Goal: Information Seeking & Learning: Learn about a topic

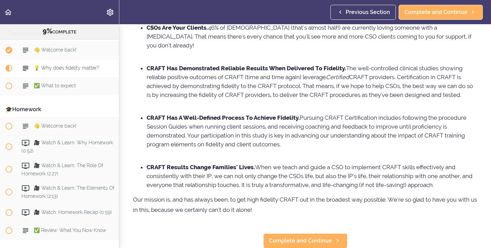
scroll to position [86, 0]
click at [282, 241] on span "Complete and Continue" at bounding box center [300, 240] width 63 height 8
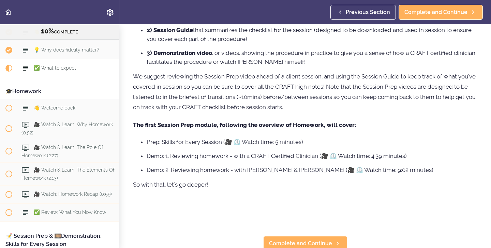
scroll to position [121, 0]
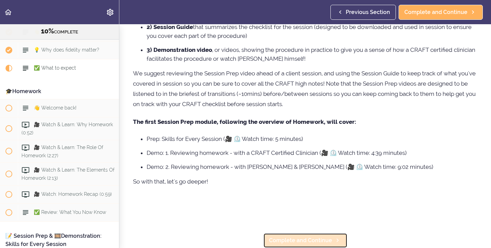
click at [285, 240] on span "Complete and Continue" at bounding box center [300, 240] width 63 height 8
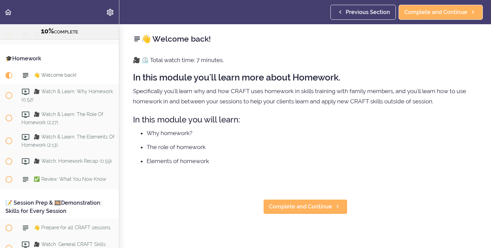
scroll to position [534, 0]
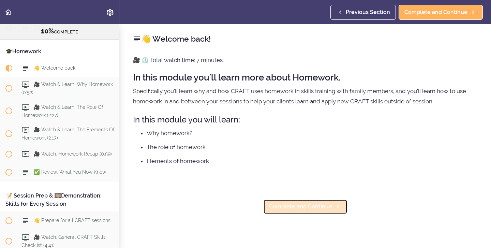
click at [287, 207] on span "Complete and Continue" at bounding box center [300, 207] width 63 height 8
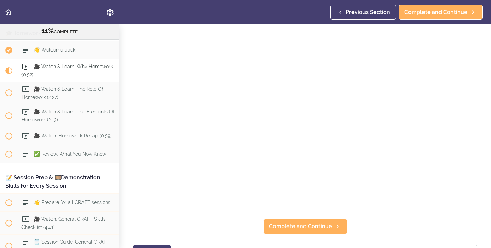
scroll to position [46, 0]
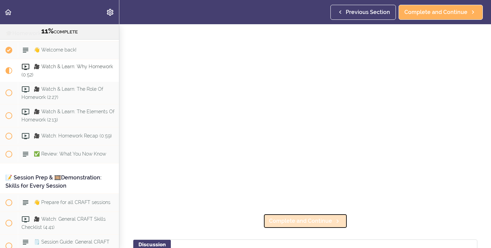
click at [297, 223] on span "Complete and Continue" at bounding box center [300, 221] width 63 height 8
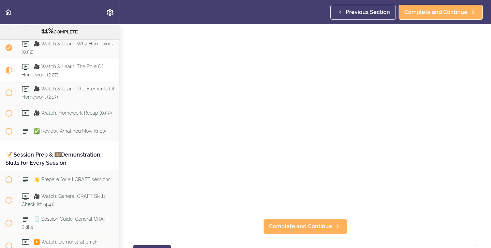
scroll to position [40, 0]
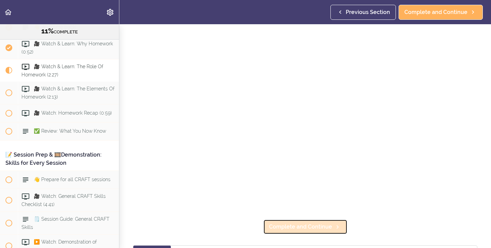
click at [295, 228] on span "Complete and Continue" at bounding box center [300, 227] width 63 height 8
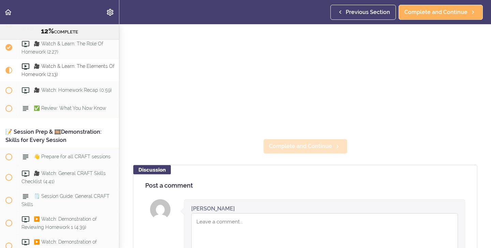
scroll to position [121, 0]
click at [303, 146] on span "Complete and Continue" at bounding box center [300, 146] width 63 height 8
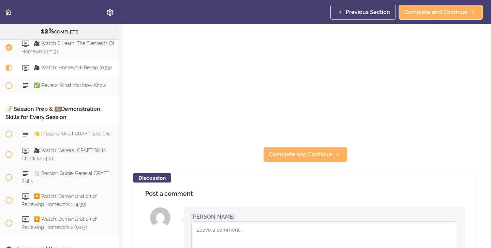
scroll to position [142, 0]
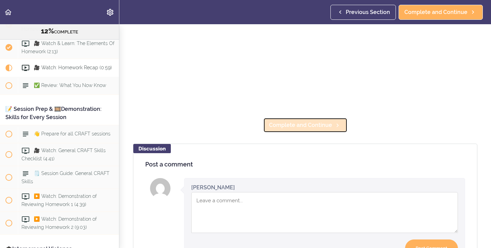
click at [288, 126] on span "Complete and Continue" at bounding box center [300, 125] width 63 height 8
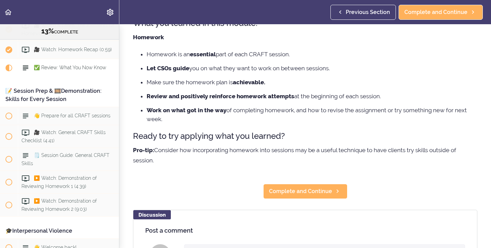
scroll to position [57, 0]
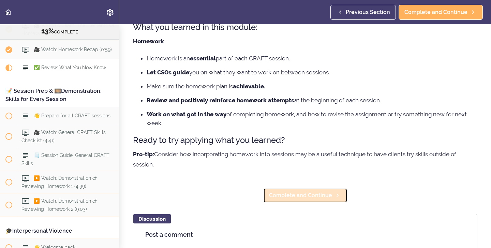
click at [303, 197] on span "Complete and Continue" at bounding box center [300, 195] width 63 height 8
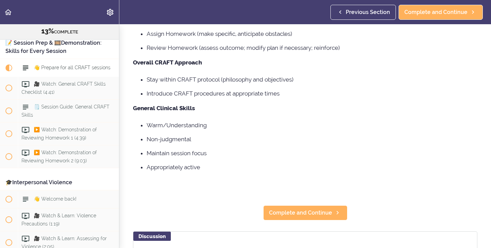
scroll to position [107, 0]
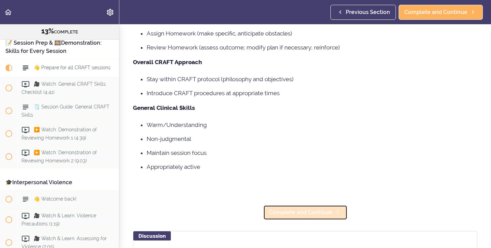
click at [283, 213] on span "Complete and Continue" at bounding box center [300, 212] width 63 height 8
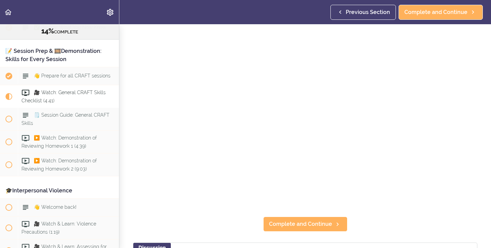
scroll to position [44, 0]
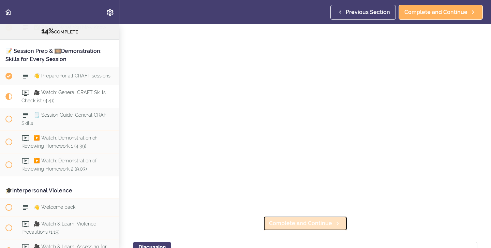
click at [287, 223] on span "Complete and Continue" at bounding box center [300, 223] width 63 height 8
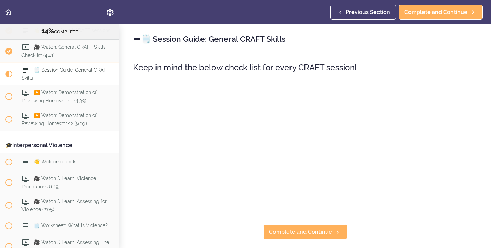
scroll to position [728, 0]
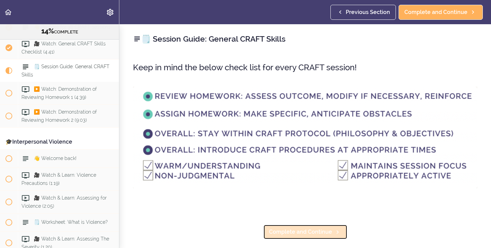
click at [287, 234] on span "Complete and Continue" at bounding box center [300, 232] width 63 height 8
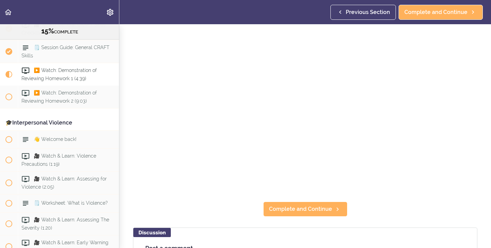
scroll to position [59, 0]
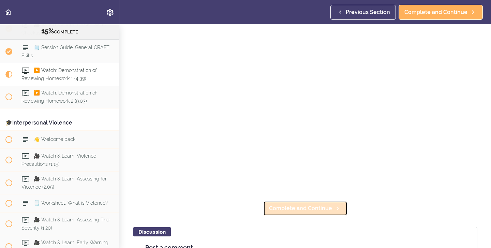
click at [286, 209] on span "Complete and Continue" at bounding box center [300, 208] width 63 height 8
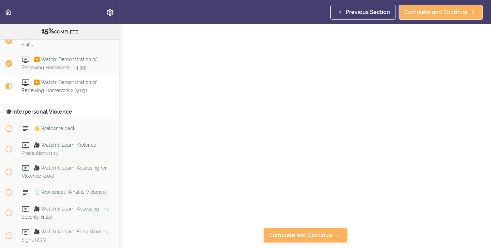
scroll to position [758, 0]
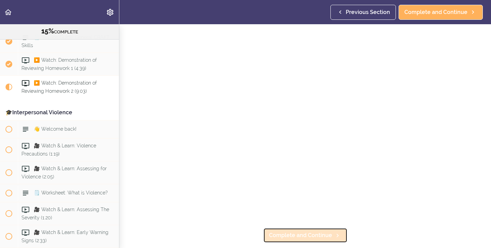
click at [301, 236] on span "Complete and Continue" at bounding box center [300, 235] width 63 height 8
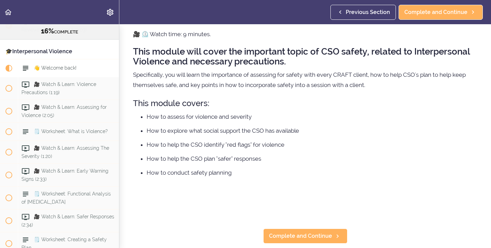
scroll to position [25, 0]
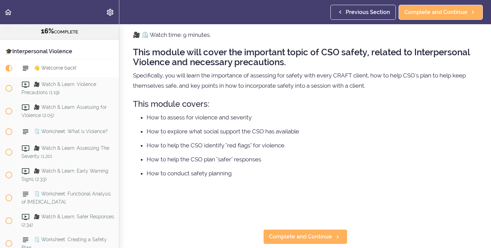
click at [416, 184] on p at bounding box center [305, 188] width 345 height 10
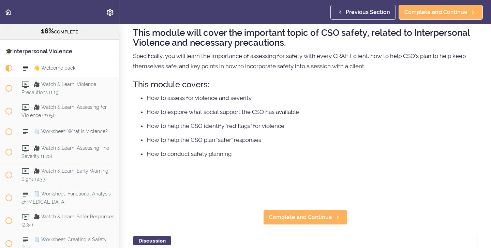
scroll to position [44, 0]
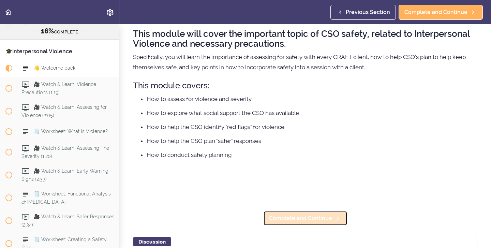
click at [286, 222] on span "Complete and Continue" at bounding box center [300, 218] width 63 height 8
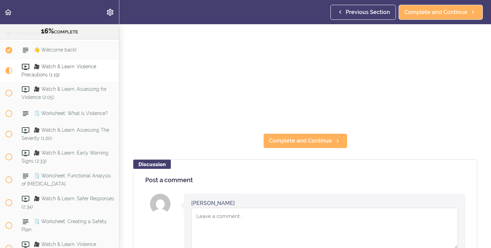
scroll to position [135, 0]
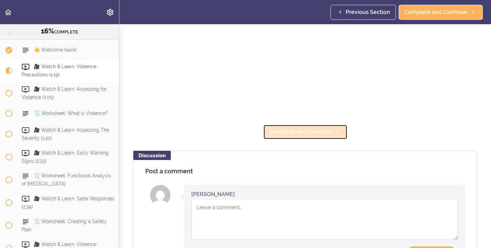
click at [305, 135] on span "Complete and Continue" at bounding box center [300, 132] width 63 height 8
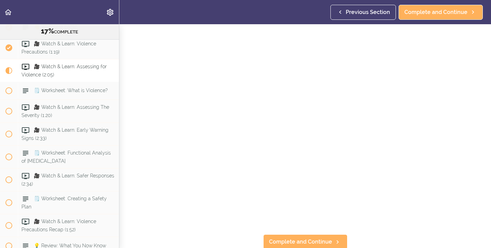
scroll to position [27, 0]
click at [286, 245] on link "Complete and Continue" at bounding box center [305, 240] width 84 height 15
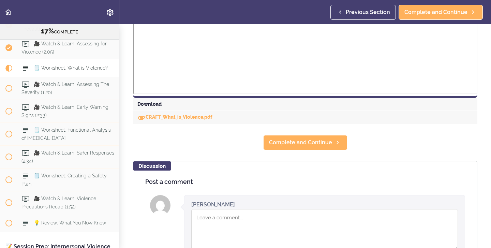
scroll to position [321, 0]
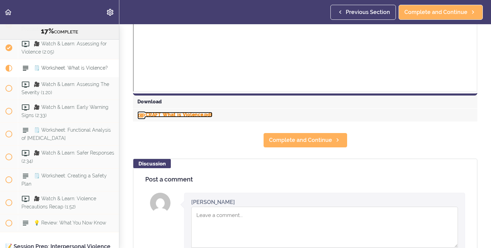
click at [192, 116] on link "CRAFT_What_is_Violence.pdf" at bounding box center [175, 114] width 75 height 5
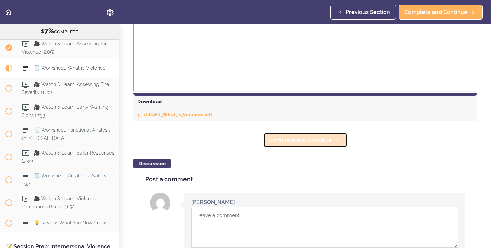
click at [322, 139] on span "Complete and Continue" at bounding box center [300, 140] width 63 height 8
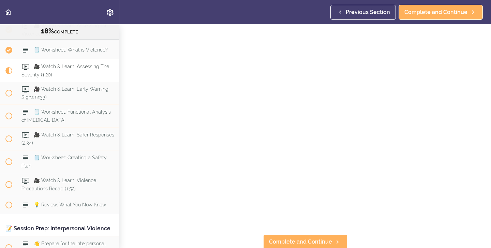
scroll to position [27, 0]
click at [297, 242] on span "Complete and Continue" at bounding box center [300, 240] width 63 height 8
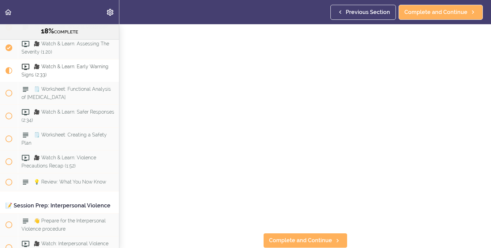
scroll to position [26, 0]
click at [313, 240] on span "Complete and Continue" at bounding box center [300, 241] width 63 height 8
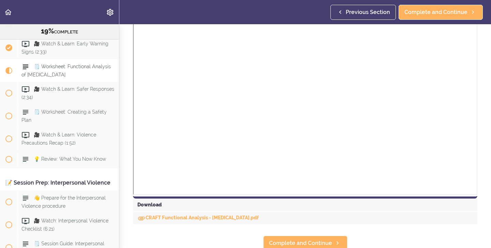
scroll to position [183, 0]
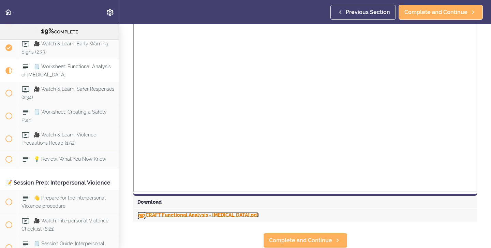
click at [229, 216] on link "CRAFT Functional Analysis - [MEDICAL_DATA].pdf" at bounding box center [198, 214] width 121 height 5
click at [197, 214] on link "CRAFT Functional Analysis - [MEDICAL_DATA].pdf" at bounding box center [198, 214] width 121 height 5
click at [232, 215] on link "CRAFT Functional Analysis - [MEDICAL_DATA].pdf" at bounding box center [198, 214] width 121 height 5
click at [273, 207] on div "Download" at bounding box center [305, 202] width 345 height 13
click at [239, 215] on link "CRAFT Functional Analysis - [MEDICAL_DATA].pdf" at bounding box center [198, 214] width 121 height 5
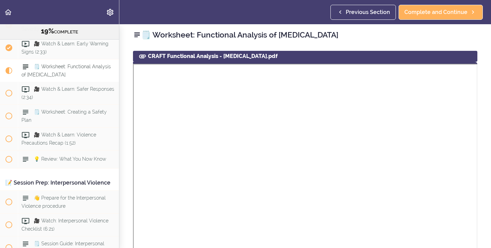
scroll to position [0, 0]
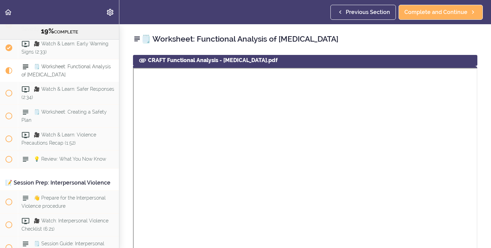
click at [139, 39] on icon at bounding box center [137, 39] width 8 height 8
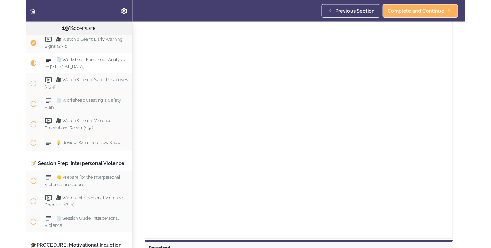
scroll to position [104, 0]
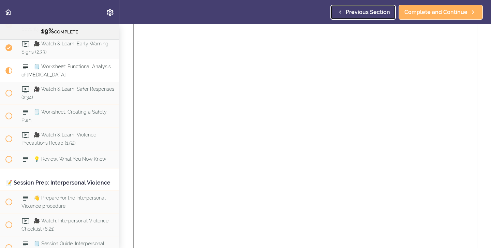
click at [351, 12] on span "Previous Section" at bounding box center [368, 12] width 44 height 8
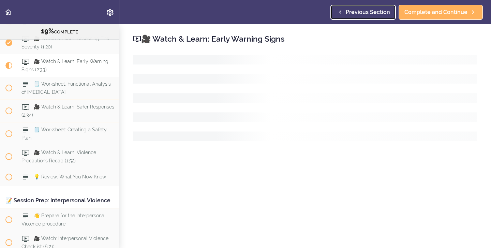
scroll to position [924, 0]
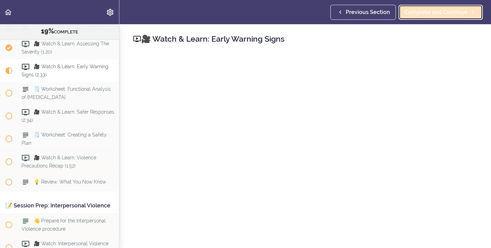
click at [425, 13] on span "Complete and Continue" at bounding box center [436, 12] width 63 height 8
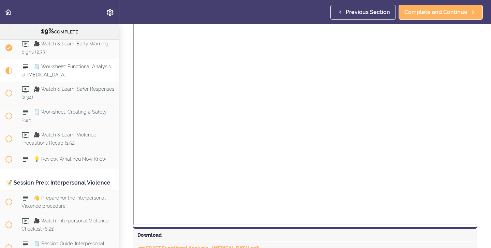
scroll to position [183, 0]
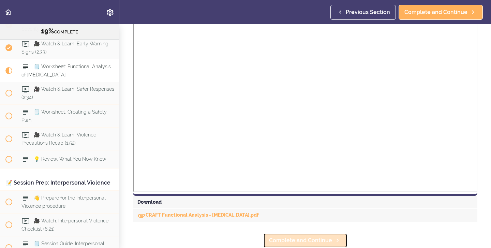
click at [329, 241] on span "Complete and Continue" at bounding box center [300, 240] width 63 height 8
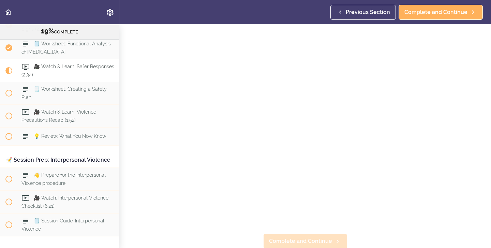
scroll to position [27, 0]
click at [289, 241] on span "Complete and Continue" at bounding box center [300, 240] width 63 height 8
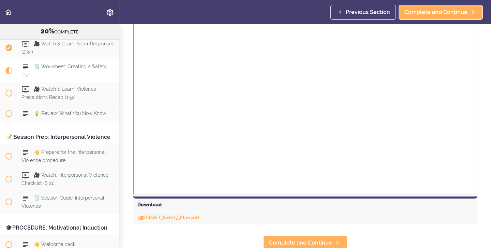
scroll to position [297, 0]
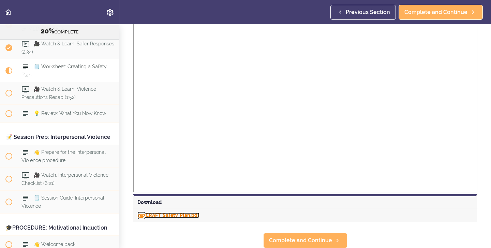
click at [182, 216] on link "CRAFT_Safety_Plan.pdf" at bounding box center [169, 215] width 62 height 5
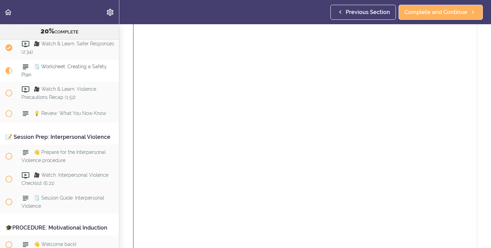
scroll to position [220, 0]
drag, startPoint x: 119, startPoint y: 187, endPoint x: 113, endPoint y: 184, distance: 7.0
click at [113, 184] on div "Online Program: CRAFT Training for Professionals 20% COMPLETE 📜Introduction to …" at bounding box center [59, 136] width 119 height 224
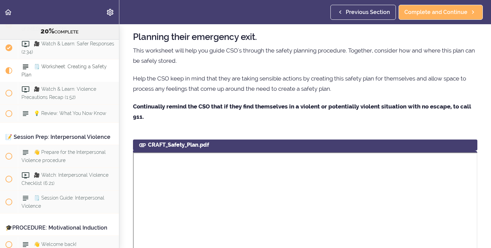
scroll to position [30, 0]
click at [290, 133] on div "🗒️ Worksheet: Creating a Safety Plan Planning their emergency exit. This worksh…" at bounding box center [305, 106] width 372 height 224
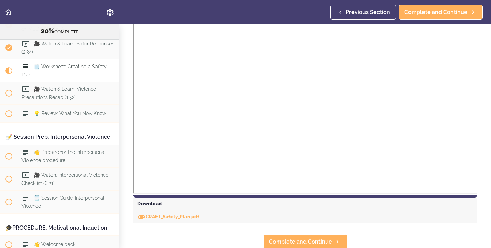
scroll to position [297, 0]
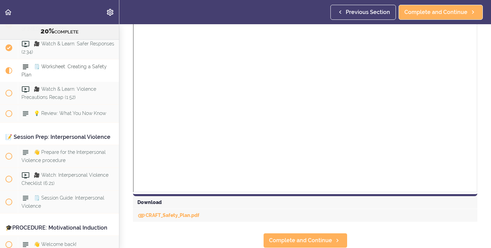
click at [243, 230] on section "Online Program: CRAFT Training for Professionals 20% COMPLETE 📜Introduction to …" at bounding box center [245, 136] width 491 height 224
click at [186, 215] on link "CRAFT_Safety_Plan.pdf" at bounding box center [169, 215] width 62 height 5
click at [306, 242] on span "Complete and Continue" at bounding box center [300, 240] width 63 height 8
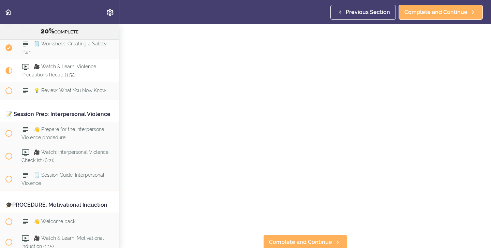
scroll to position [27, 0]
click at [288, 241] on span "Complete and Continue" at bounding box center [300, 240] width 63 height 8
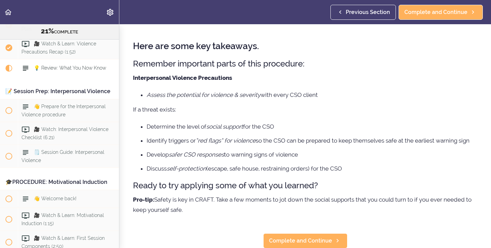
scroll to position [21, 0]
click at [299, 241] on span "Complete and Continue" at bounding box center [300, 240] width 63 height 8
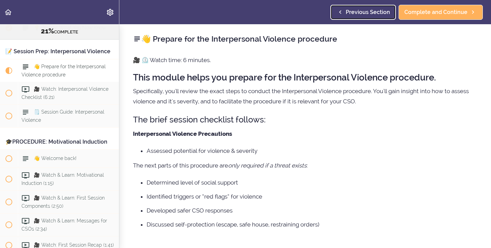
click at [351, 11] on span "Previous Section" at bounding box center [368, 12] width 44 height 8
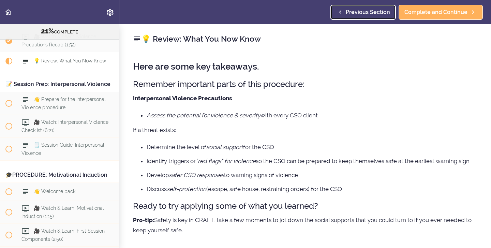
scroll to position [1038, 0]
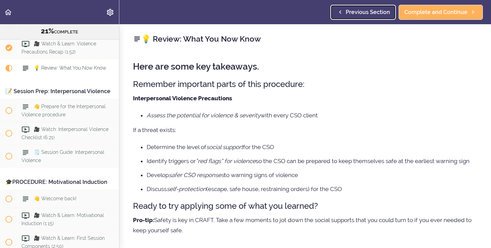
click at [351, 11] on span "Previous Section" at bounding box center [368, 12] width 44 height 8
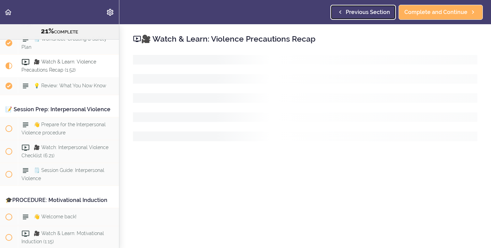
scroll to position [1015, 0]
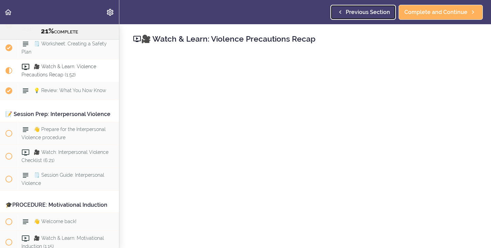
click at [351, 11] on span "Previous Section" at bounding box center [368, 12] width 44 height 8
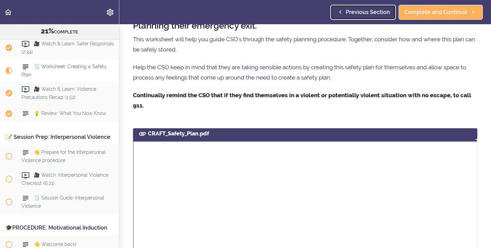
scroll to position [41, 0]
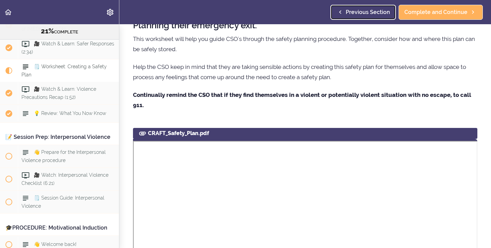
click at [349, 13] on span "Previous Section" at bounding box center [368, 12] width 44 height 8
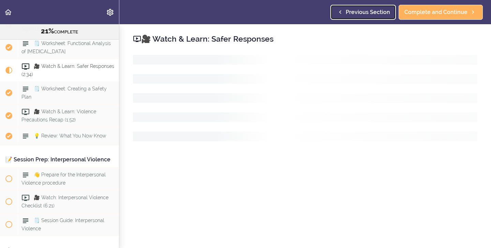
scroll to position [969, 0]
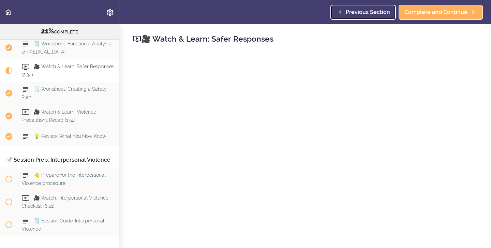
click at [350, 13] on span "Previous Section" at bounding box center [368, 12] width 44 height 8
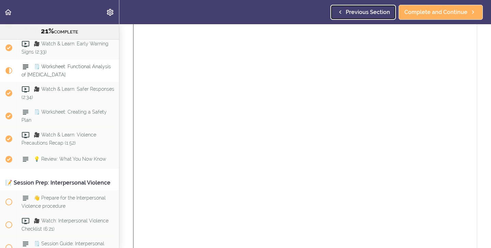
scroll to position [75, 0]
